Goal: Task Accomplishment & Management: Complete application form

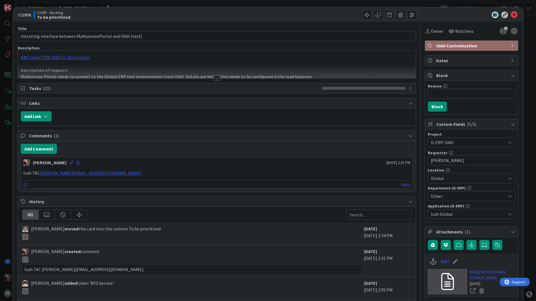
click at [216, 78] on div at bounding box center [217, 78] width 6 height 4
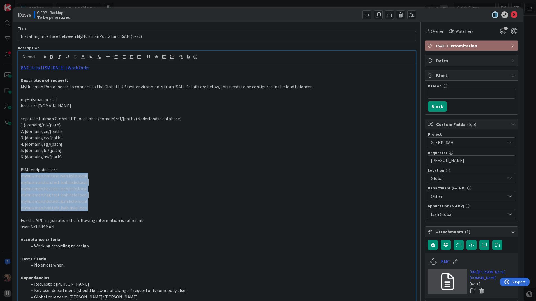
drag, startPoint x: 86, startPoint y: 208, endPoint x: 13, endPoint y: 175, distance: 80.2
click at [13, 175] on div "ID 1976 G-ERP - Backlog To be prioritized Title 60 / 128 Installing interface b…" at bounding box center [268, 150] width 536 height 301
click at [105, 207] on p "myhuisman.hna.test.isah.hsle.local" at bounding box center [217, 208] width 393 height 6
drag, startPoint x: 96, startPoint y: 211, endPoint x: 11, endPoint y: 177, distance: 92.2
click at [11, 177] on div "ID 1976 G-ERP - Backlog To be prioritized Title 60 / 128 Installing interface b…" at bounding box center [268, 150] width 536 height 301
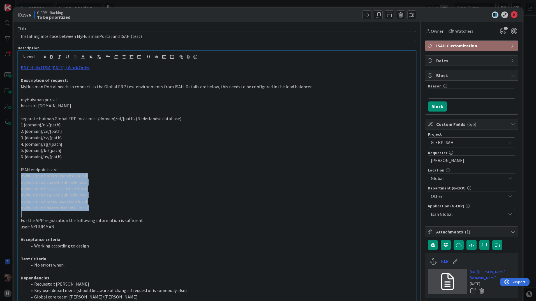
click at [107, 190] on p "myhuisman.hcz.test.isah.hsle.local" at bounding box center [217, 189] width 393 height 6
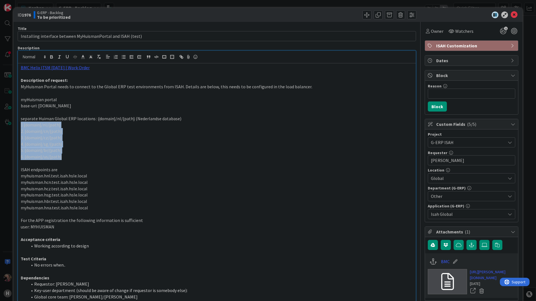
drag, startPoint x: 74, startPoint y: 158, endPoint x: 19, endPoint y: 122, distance: 65.6
click at [19, 122] on div "BMC Helix ITSM [DATE] | Work Order Description of request: MyHuisman Portal nee…" at bounding box center [217, 187] width 398 height 249
click at [79, 136] on p "3. {domain}/cz/{path}" at bounding box center [217, 138] width 393 height 6
drag, startPoint x: 25, startPoint y: 124, endPoint x: 64, endPoint y: 126, distance: 38.5
click at [64, 126] on p "1 {domain}/nl/{path}" at bounding box center [217, 125] width 393 height 6
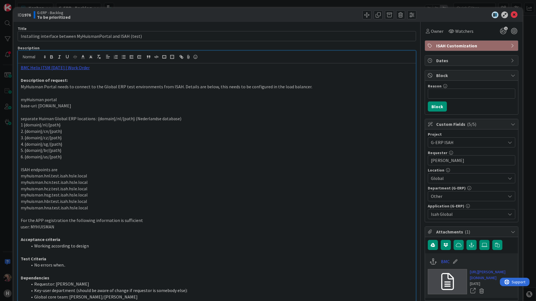
click at [38, 177] on p "myhuisman.hnl.test.isah.hsle.local" at bounding box center [217, 176] width 393 height 6
click at [64, 177] on p "myhuisman.hnl.test.isah.hsle.local" at bounding box center [217, 176] width 393 height 6
click at [87, 177] on p "myhuisman.hnl.test.isah.hsle.local" at bounding box center [217, 176] width 393 height 6
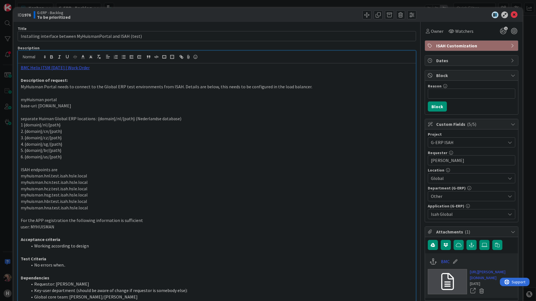
click at [29, 124] on p "1 {domain}/nl/{path}" at bounding box center [217, 125] width 393 height 6
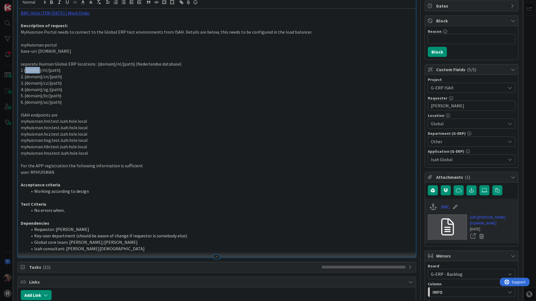
scroll to position [56, 0]
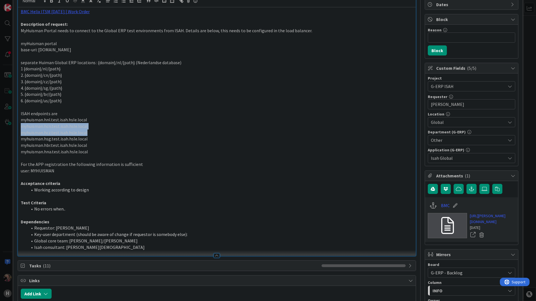
drag, startPoint x: 89, startPoint y: 132, endPoint x: 19, endPoint y: 126, distance: 70.7
click at [19, 126] on div "BMC Helix ITSM [DATE] | Work Order Description of request: MyHuisman Portal nee…" at bounding box center [217, 131] width 398 height 249
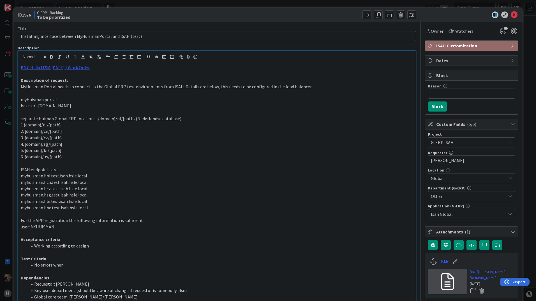
click at [208, 198] on p "myhuisman.hbr.test.isah.hsle.local" at bounding box center [217, 201] width 393 height 6
click at [513, 14] on icon at bounding box center [514, 15] width 7 height 7
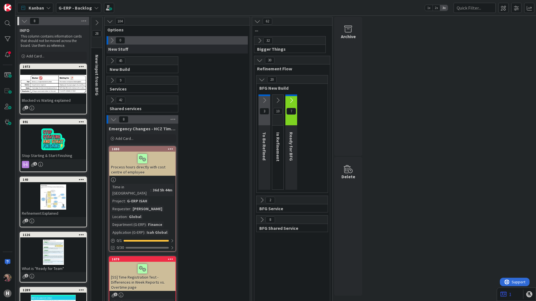
click at [261, 42] on icon at bounding box center [260, 41] width 6 height 6
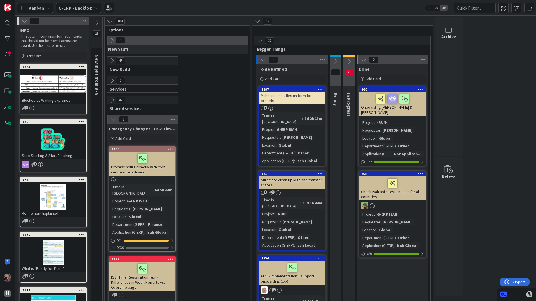
click at [113, 42] on icon at bounding box center [112, 40] width 6 height 6
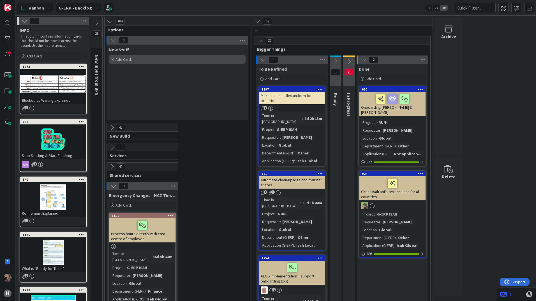
click at [127, 58] on span "Add Card..." at bounding box center [125, 59] width 18 height 5
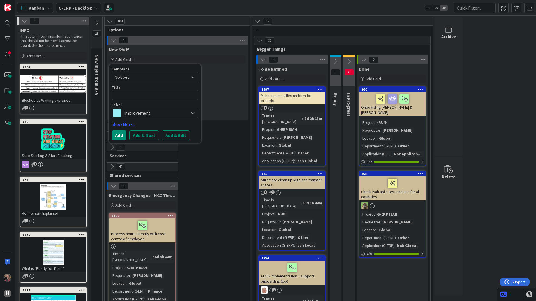
click at [193, 78] on icon at bounding box center [193, 77] width 4 height 4
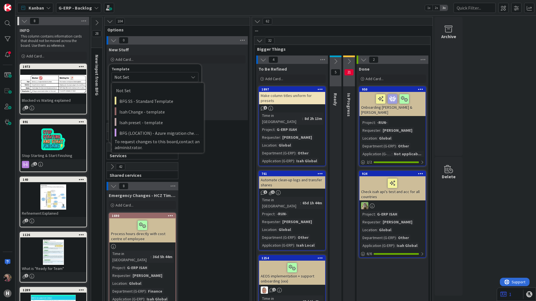
drag, startPoint x: 193, startPoint y: 78, endPoint x: 188, endPoint y: 72, distance: 8.2
click at [188, 72] on div "Template Not Set Not Set BFG SS - Standard Template Isah Change - template Isah…" at bounding box center [155, 74] width 87 height 15
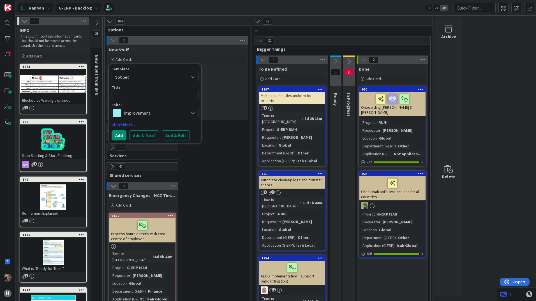
click at [193, 77] on icon at bounding box center [193, 77] width 4 height 4
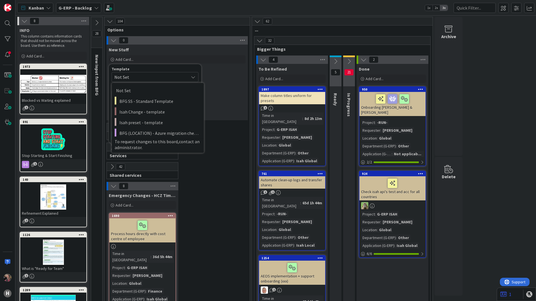
click at [187, 72] on span "Not Set" at bounding box center [155, 77] width 87 height 10
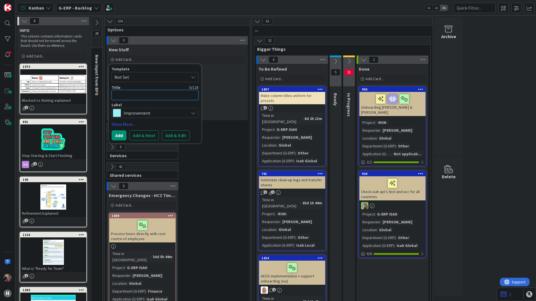
click at [149, 96] on textarea at bounding box center [155, 95] width 87 height 10
type textarea "x"
type textarea "C"
type textarea "x"
type textarea "Cr"
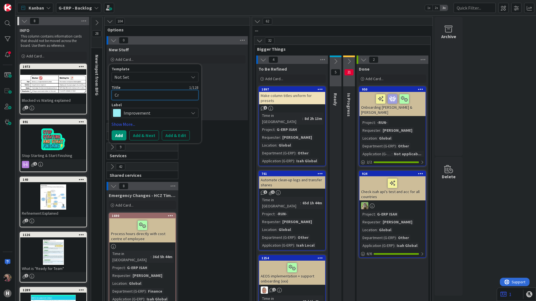
type textarea "x"
type textarea "Cre"
type textarea "x"
type textarea "Crea"
type textarea "x"
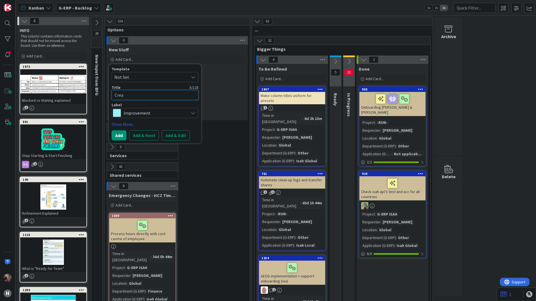
type textarea "Creat"
type textarea "x"
type textarea "Create"
type textarea "x"
type textarea "Create"
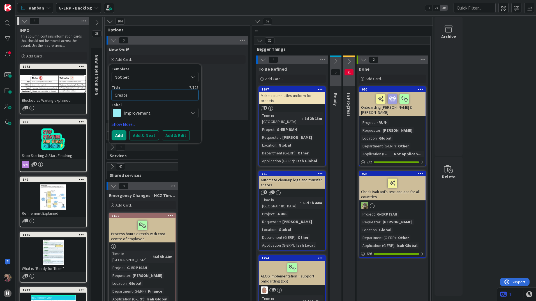
type textarea "x"
type textarea "Create r"
type textarea "x"
type textarea "Create ru"
type textarea "x"
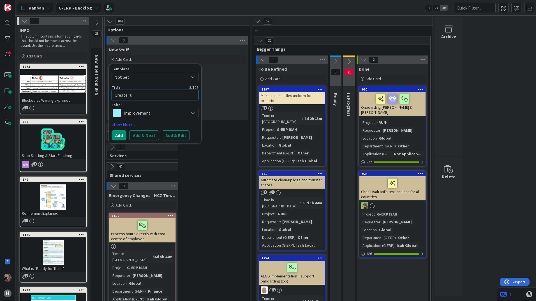
type textarea "Create run"
type textarea "x"
type textarea "Create runb"
type textarea "x"
type textarea "Create runbo"
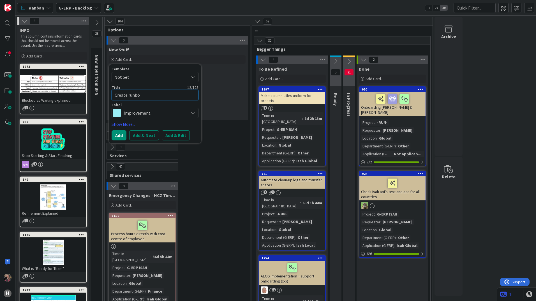
type textarea "x"
type textarea "Create runboo"
type textarea "x"
type textarea "Create runbook"
type textarea "x"
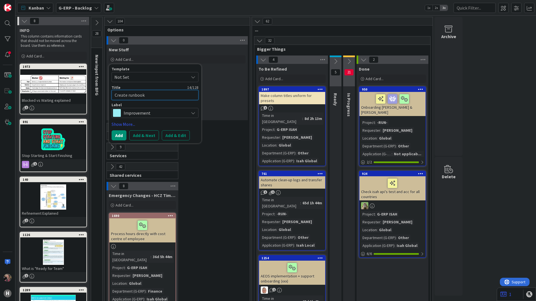
type textarea "Create runbook"
type textarea "x"
type textarea "Create runbook f"
type textarea "x"
type textarea "Create runbook fo"
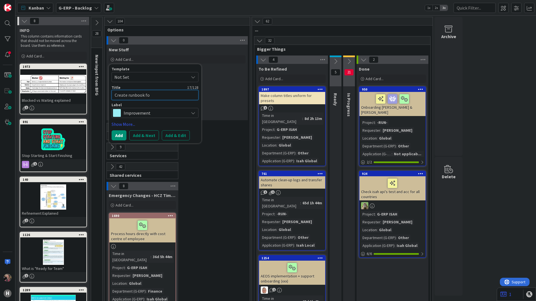
type textarea "x"
type textarea "Create runbook for"
type textarea "x"
type textarea "Create runbook for"
type textarea "x"
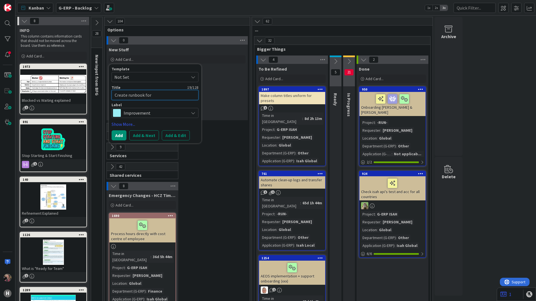
type textarea "Create runbook for m"
type textarea "x"
type textarea "Create runbook for mo"
type textarea "x"
type textarea "Create runbook for mov"
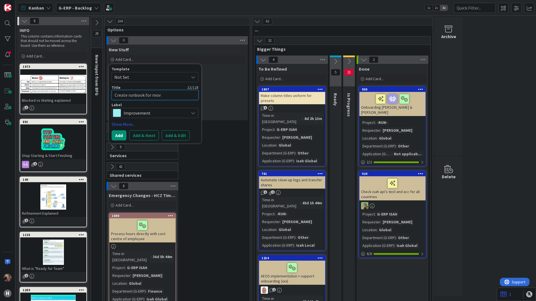
type textarea "x"
type textarea "Create runbook for movi"
type textarea "x"
type textarea "Create runbook for movin"
type textarea "x"
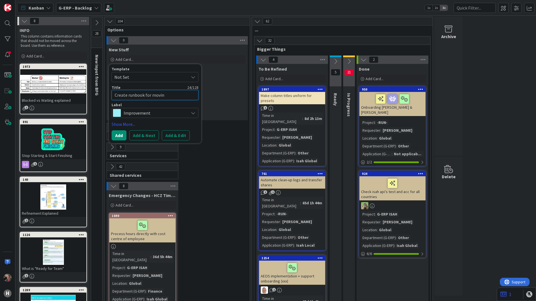
type textarea "Create runbook for moving"
type textarea "x"
type textarea "Create runbook for moving"
type textarea "x"
type textarea "Create runbook for moving I"
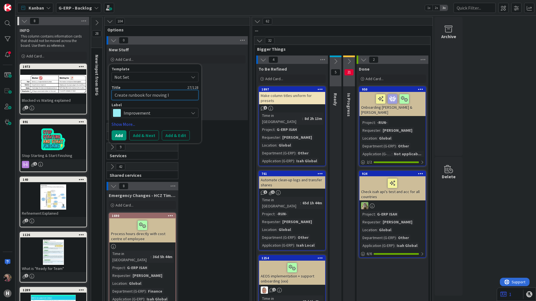
type textarea "x"
type textarea "Create runbook for moving Is"
type textarea "x"
type textarea "Create runbook for moving Isa"
type textarea "x"
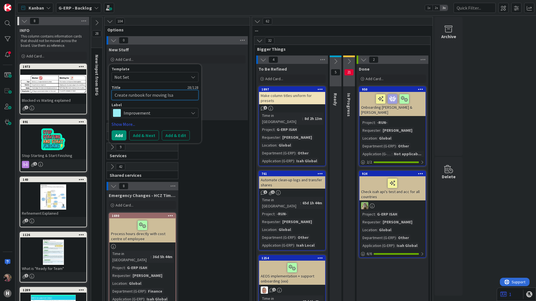
type textarea "Create runbook for moving Isah"
type textarea "x"
type textarea "Create runbook for moving Isah"
type textarea "x"
type textarea "Create runbook for moving [PERSON_NAME]"
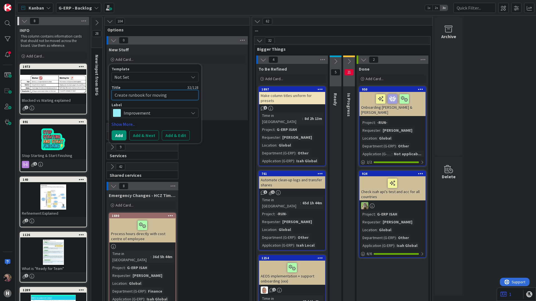
type textarea "x"
type textarea "Create runbook for moving [PERSON_NAME]"
type textarea "x"
type textarea "Create runbook for moving [PERSON_NAME]"
type textarea "x"
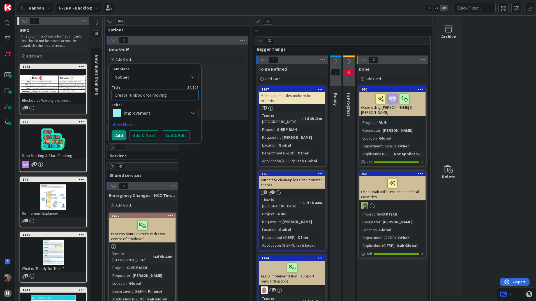
type textarea "Create runbook for moving [PERSON_NAME]"
type textarea "x"
type textarea "Create runbook for moving [PERSON_NAME]"
type textarea "x"
type textarea "Create runbook for moving Isah Local"
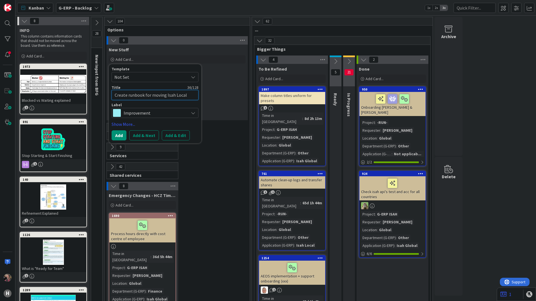
type textarea "x"
type textarea "Create runbook for moving Isah Local"
type textarea "x"
type textarea "Create runbook for moving Isah Local p"
type textarea "x"
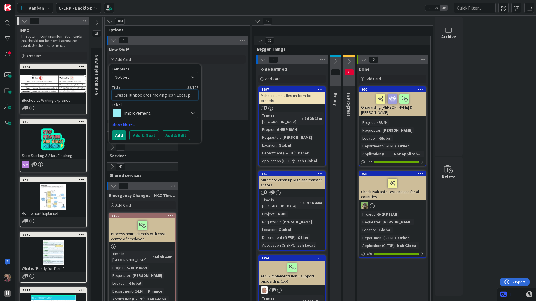
type textarea "Create runbook for moving Isah Local pr"
type textarea "x"
type textarea "Create runbook for moving Isah Local pro"
type textarea "x"
type textarea "Create runbook for moving Isah Local prod"
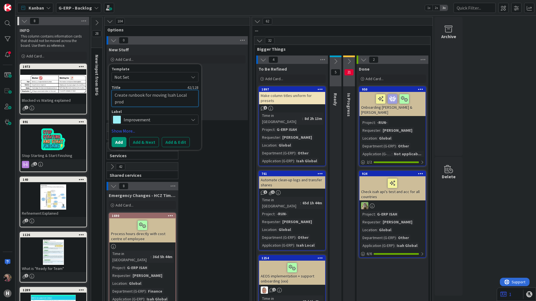
type textarea "x"
type textarea "Create runbook for moving Isah Local produ"
type textarea "x"
type textarea "Create runbook for moving Isah Local produc"
type textarea "x"
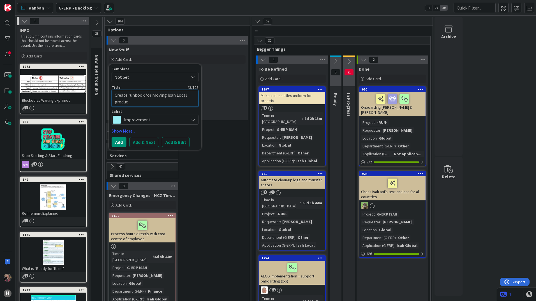
type textarea "Create runbook for moving Isah Local product"
type textarea "x"
type textarea "Create runbook for moving Isah Local producti"
type textarea "x"
type textarea "Create runbook for moving Isah Local productio"
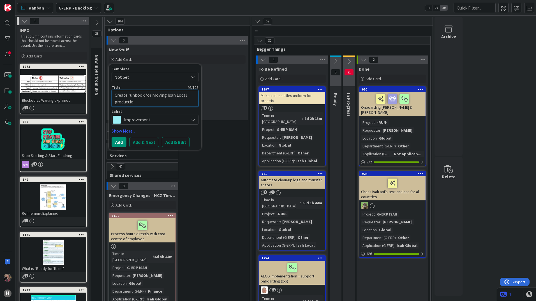
type textarea "x"
type textarea "Create runbook for moving Isah Local production"
type textarea "x"
type textarea "Create runbook for moving Isah Local production"
type textarea "x"
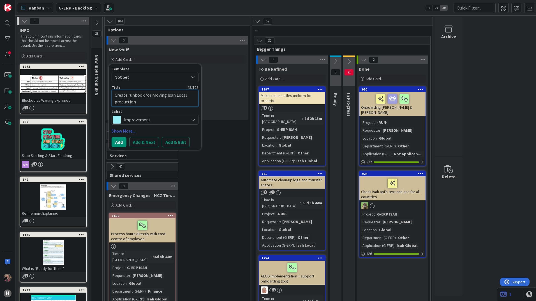
type textarea "Create runbook for moving Isah Local production t"
type textarea "x"
type textarea "Create runbook for moving Isah Local production to"
type textarea "x"
type textarea "Create runbook for moving Isah Local production to"
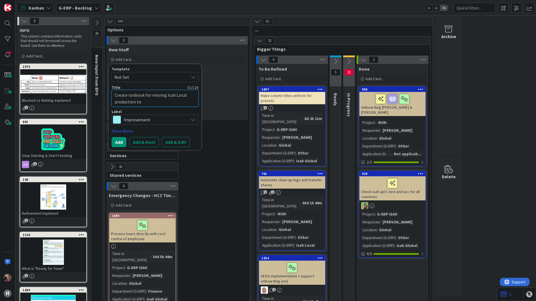
type textarea "x"
type textarea "Create runbook for moving Isah Local production to A"
type textarea "x"
type textarea "Create runbook for moving Isah Local production to Az"
type textarea "x"
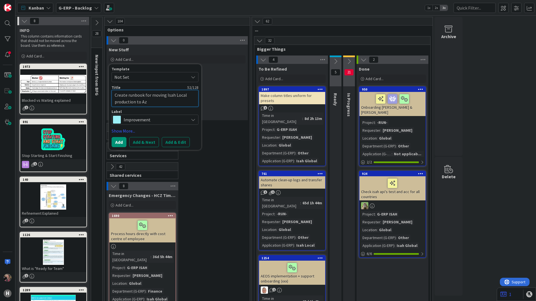
type textarea "Create runbook for moving Isah Local production to Azu"
type textarea "x"
type textarea "Create runbook for moving Isah Local production to Azur"
type textarea "x"
type textarea "Create runbook for moving Isah Local production to Azure"
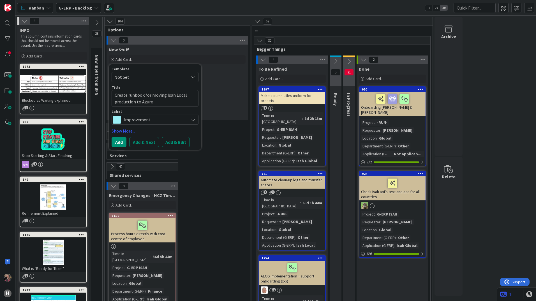
click at [195, 120] on icon at bounding box center [193, 120] width 4 height 4
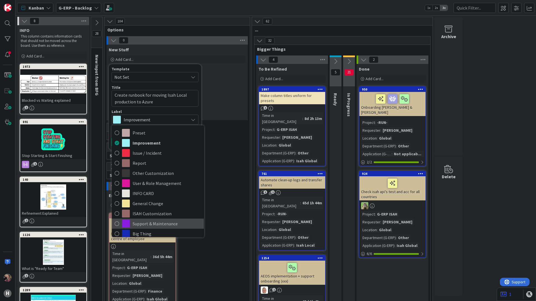
click at [146, 223] on span "Support & Maintenance" at bounding box center [167, 224] width 68 height 8
type textarea "x"
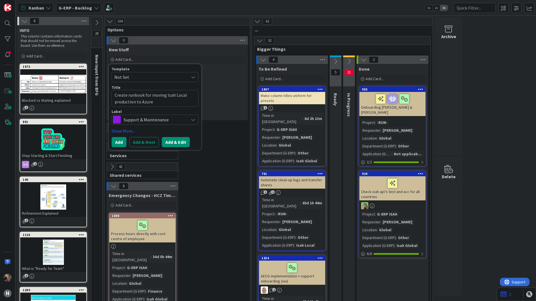
click at [173, 142] on button "Add & Edit" at bounding box center [176, 142] width 28 height 10
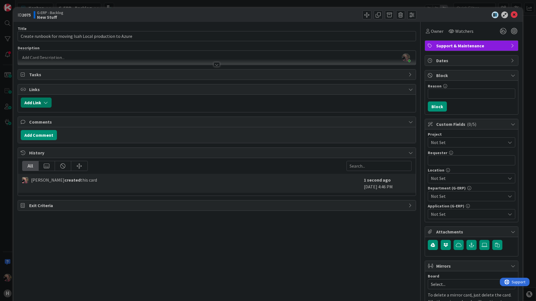
click at [44, 102] on icon "button" at bounding box center [45, 102] width 4 height 4
click at [89, 126] on div "Existing" at bounding box center [82, 125] width 39 height 10
click at [96, 137] on icon at bounding box center [97, 137] width 4 height 4
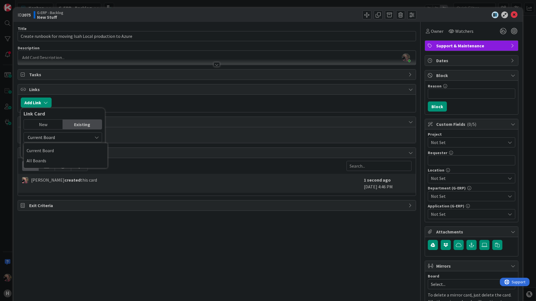
click at [89, 130] on div "New Existing Current Board Current Board All Boards" at bounding box center [63, 138] width 79 height 36
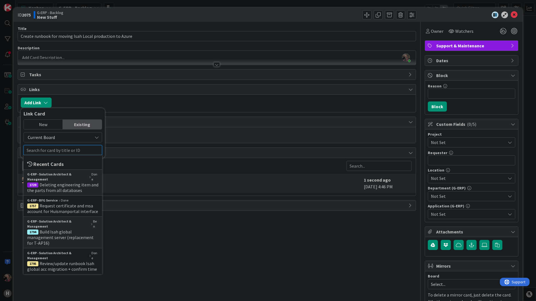
click at [75, 154] on input "text" at bounding box center [63, 150] width 79 height 10
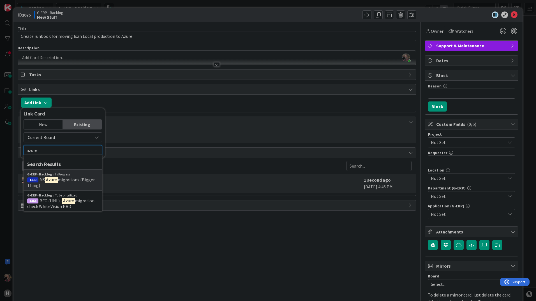
type input "azure"
click at [76, 182] on span "migrations (Bigger Thing)" at bounding box center [61, 182] width 68 height 11
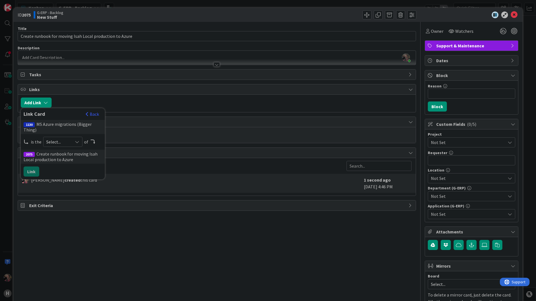
click at [91, 140] on icon at bounding box center [93, 142] width 6 height 4
click at [36, 137] on div "is the Select... of" at bounding box center [63, 142] width 79 height 10
click at [41, 125] on div "1130 [PERSON_NAME] migrations (Bigger Thing)" at bounding box center [63, 127] width 84 height 14
click at [52, 150] on div "2075 Create runbook for moving Isah Local production to [GEOGRAPHIC_DATA]" at bounding box center [63, 157] width 84 height 14
click at [49, 164] on div "1130 [PERSON_NAME] migrations (Bigger Thing) is the Select... of 2075 Create ru…" at bounding box center [63, 148] width 79 height 57
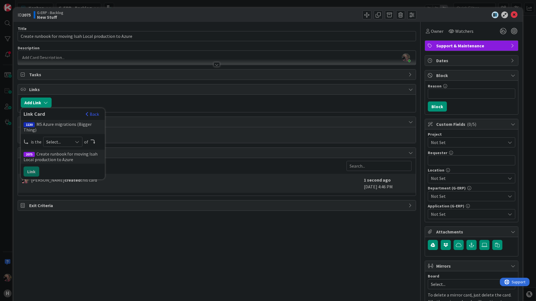
click at [79, 137] on div "Select..." at bounding box center [62, 142] width 39 height 10
click at [69, 151] on span "parent" at bounding box center [92, 155] width 63 height 8
click at [37, 167] on button "Link" at bounding box center [32, 172] width 16 height 10
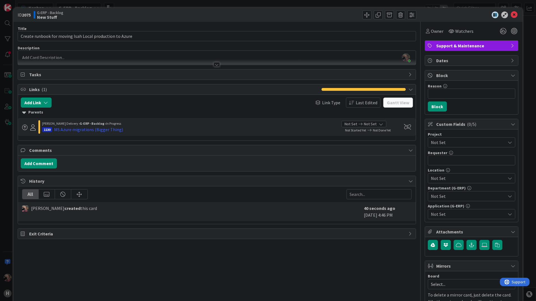
click at [214, 66] on div at bounding box center [217, 64] width 6 height 4
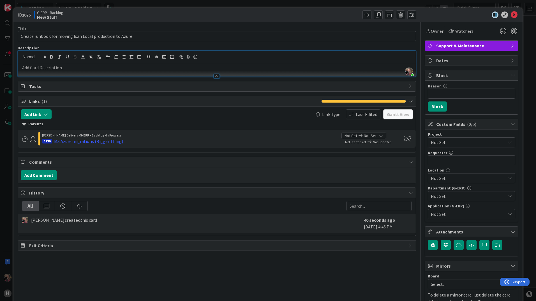
click at [198, 68] on p at bounding box center [217, 68] width 393 height 6
click at [426, 33] on div "Owner" at bounding box center [435, 31] width 18 height 7
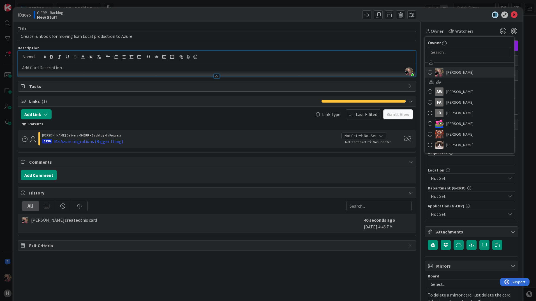
click at [454, 70] on span "[PERSON_NAME]" at bounding box center [460, 72] width 27 height 8
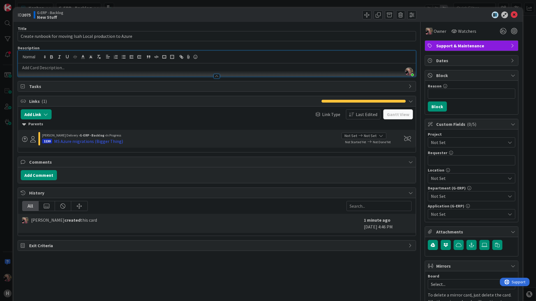
click at [221, 70] on p at bounding box center [217, 68] width 393 height 6
click at [458, 31] on span "Watchers" at bounding box center [467, 31] width 18 height 7
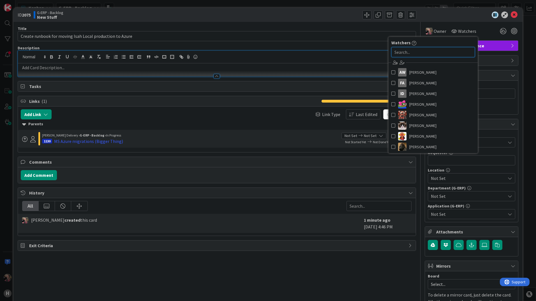
click at [445, 52] on input "text" at bounding box center [434, 52] width 84 height 10
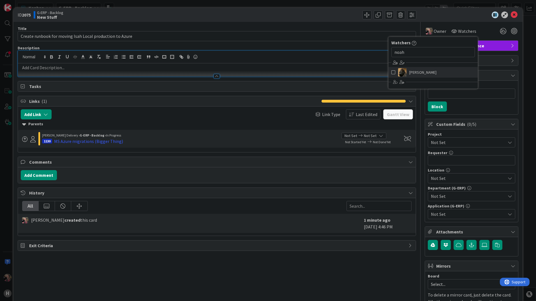
click at [422, 71] on span "[PERSON_NAME]" at bounding box center [423, 72] width 27 height 8
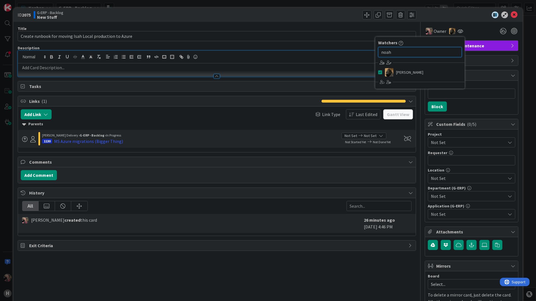
click at [405, 53] on input "noah" at bounding box center [420, 52] width 84 height 10
type input "n"
click at [404, 72] on span "[PERSON_NAME]" at bounding box center [409, 72] width 27 height 8
click at [344, 59] on div at bounding box center [217, 57] width 398 height 13
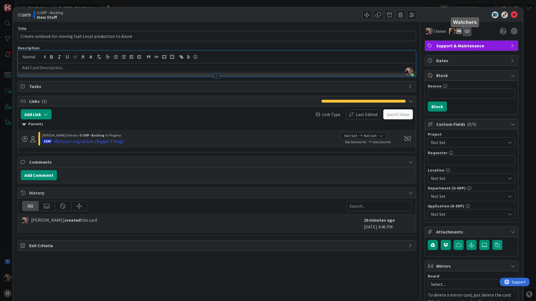
click at [465, 29] on icon at bounding box center [468, 31] width 6 height 4
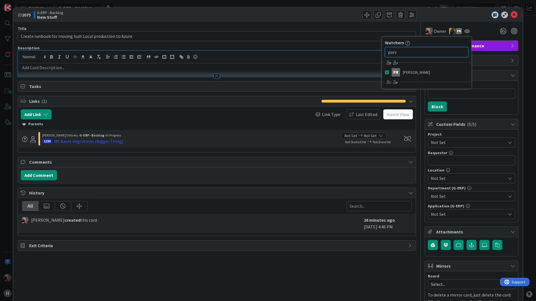
drag, startPoint x: 408, startPoint y: 54, endPoint x: 371, endPoint y: 52, distance: 36.8
click at [372, 52] on div "Title 56 / 128 Create runbook for moving Isah Local production to Azure Descrip…" at bounding box center [268, 224] width 501 height 404
type input "noah"
click at [346, 64] on div at bounding box center [217, 69] width 398 height 13
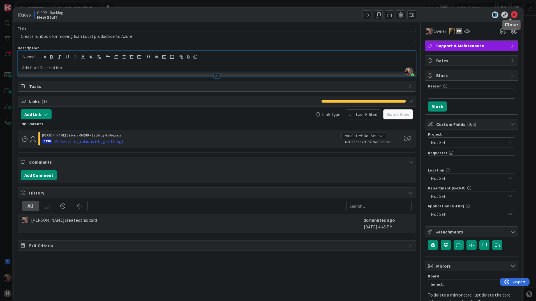
click at [511, 16] on icon at bounding box center [514, 15] width 7 height 7
